Goal: Register for event/course

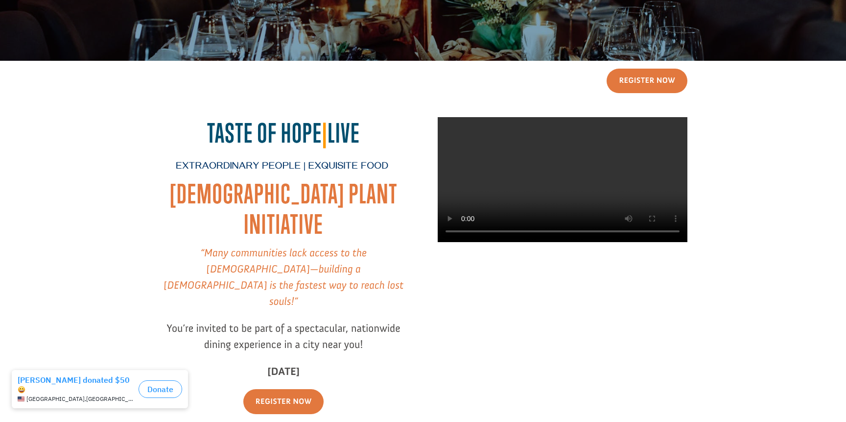
scroll to position [118, 0]
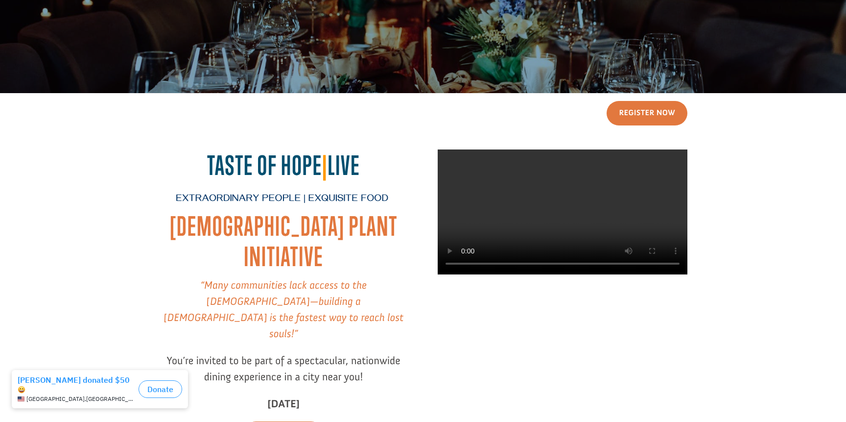
click at [565, 225] on video at bounding box center [563, 211] width 250 height 125
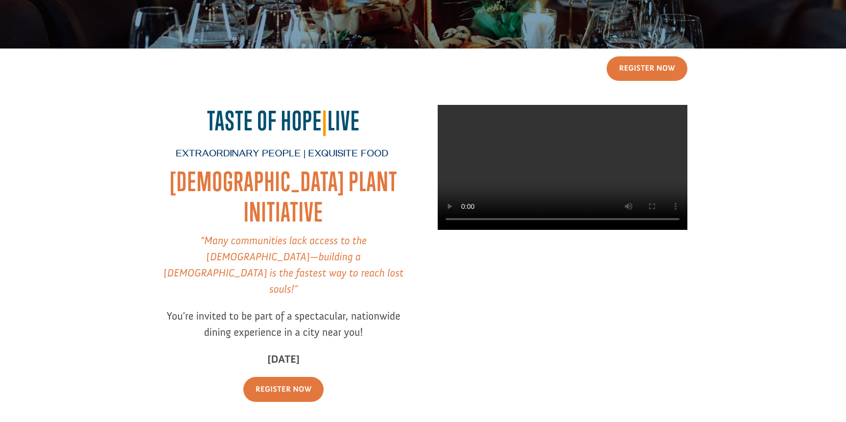
scroll to position [164, 0]
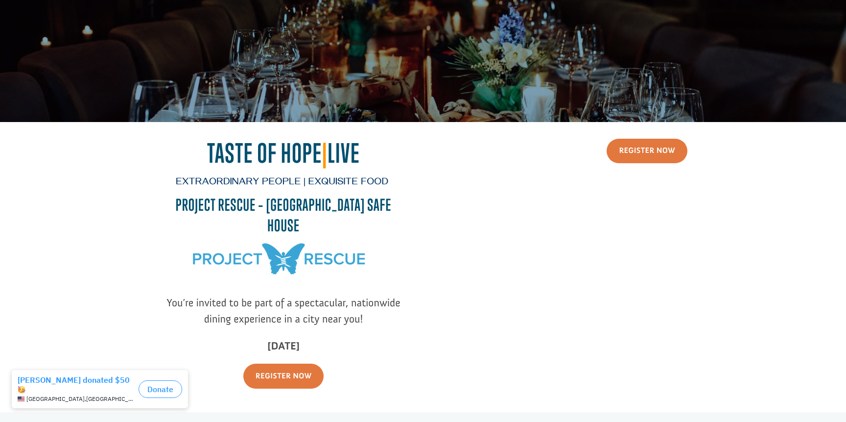
scroll to position [187, 0]
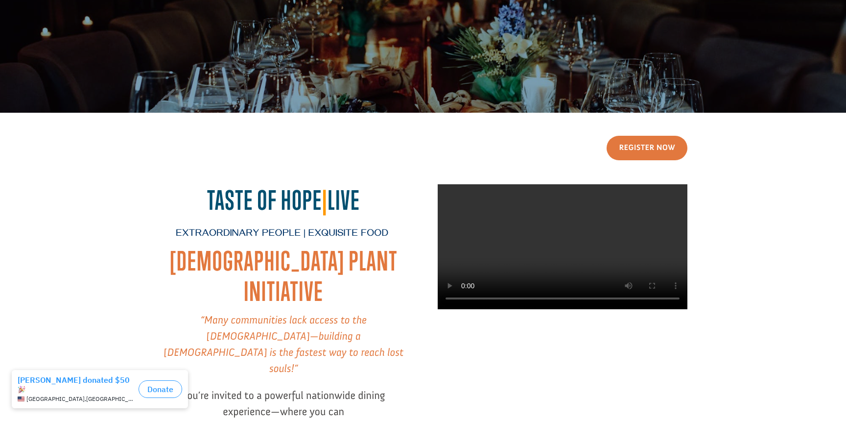
scroll to position [197, 0]
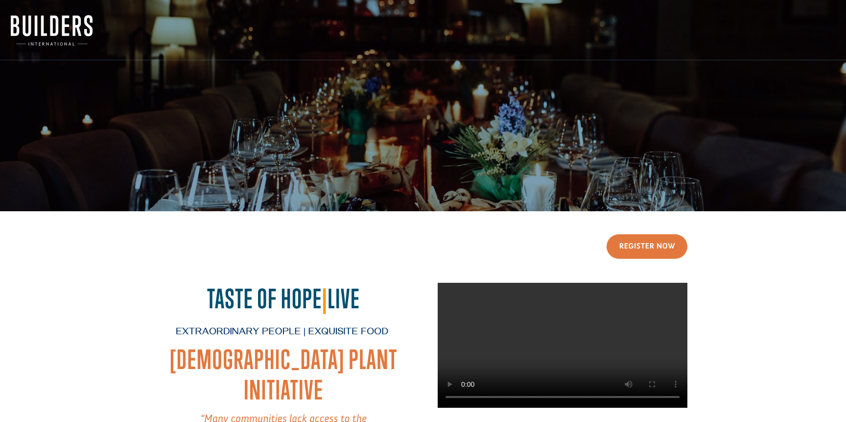
click at [61, 33] on img at bounding box center [52, 30] width 82 height 30
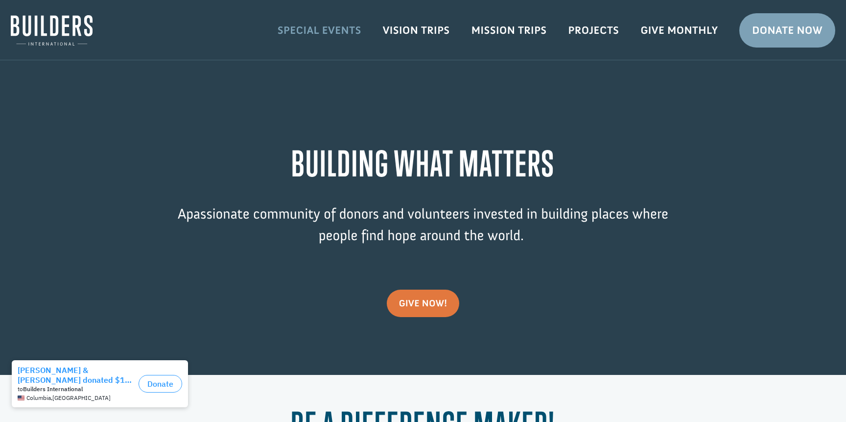
click at [340, 32] on link "Special Events" at bounding box center [319, 30] width 105 height 28
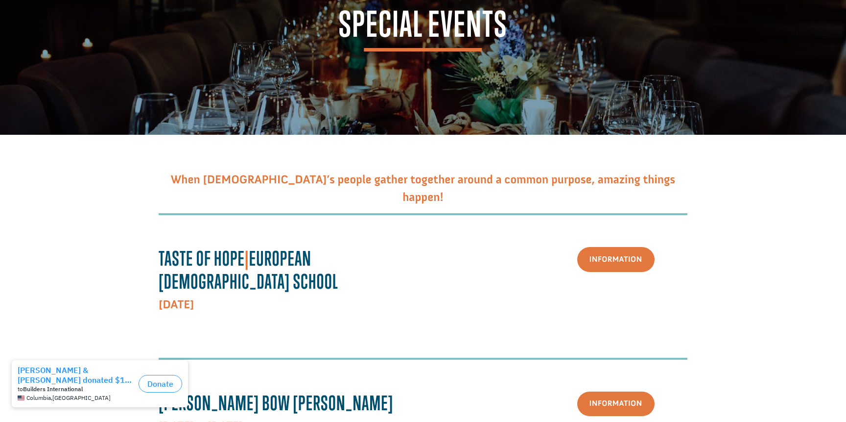
scroll to position [196, 0]
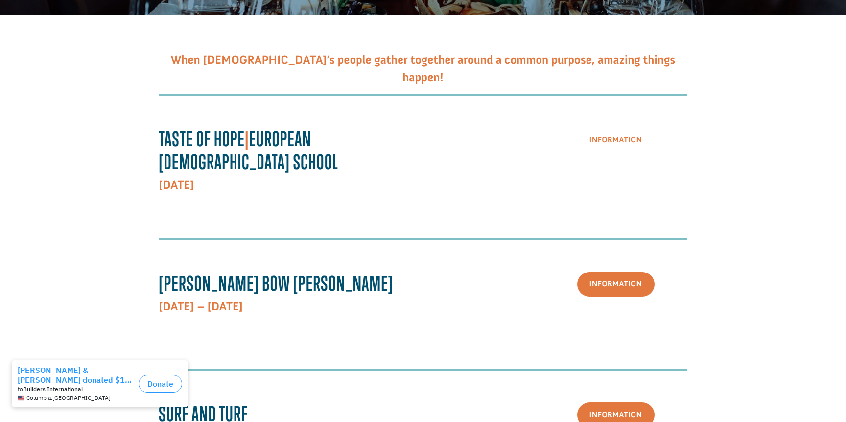
click at [597, 139] on link "Information" at bounding box center [615, 139] width 77 height 25
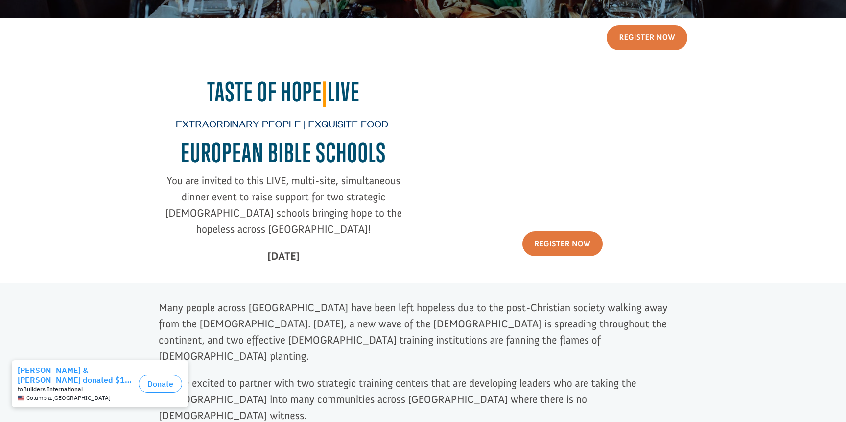
scroll to position [135, 0]
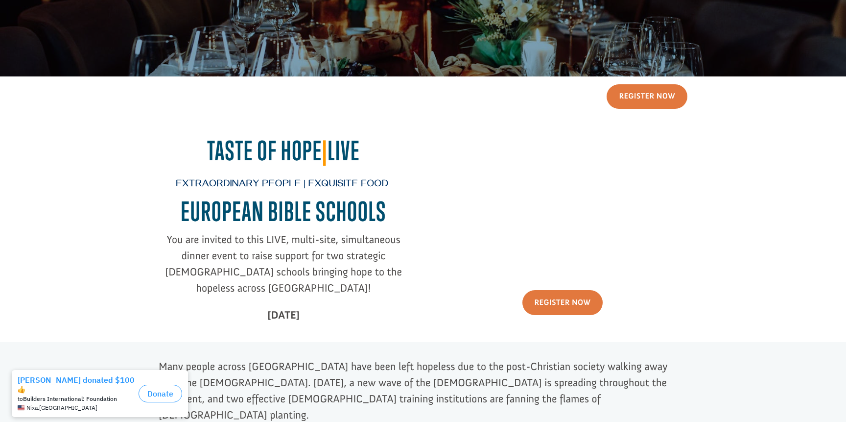
click at [742, 174] on div "Register Now Taste of Hope | Live Extraordinary People | Exquisite Food EUROPEA…" at bounding box center [423, 209] width 825 height 267
click at [739, 197] on div "Register Now Taste of Hope | Live Extraordinary People | Exquisite Food EUROPEA…" at bounding box center [423, 209] width 825 height 267
click at [786, 207] on div "Register Now Taste of Hope | Live Extraordinary People | Exquisite Food EUROPEA…" at bounding box center [423, 209] width 825 height 267
click at [776, 171] on div "Register Now Taste of Hope | Live Extraordinary People | Exquisite Food EUROPEA…" at bounding box center [423, 209] width 825 height 267
